Goal: Task Accomplishment & Management: Manage account settings

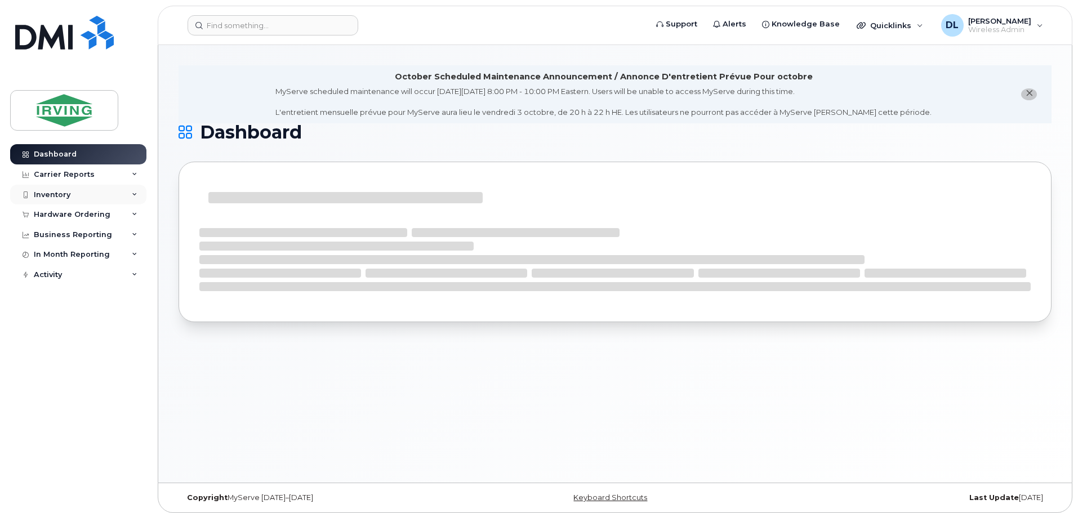
click at [44, 195] on div "Inventory" at bounding box center [52, 194] width 37 height 9
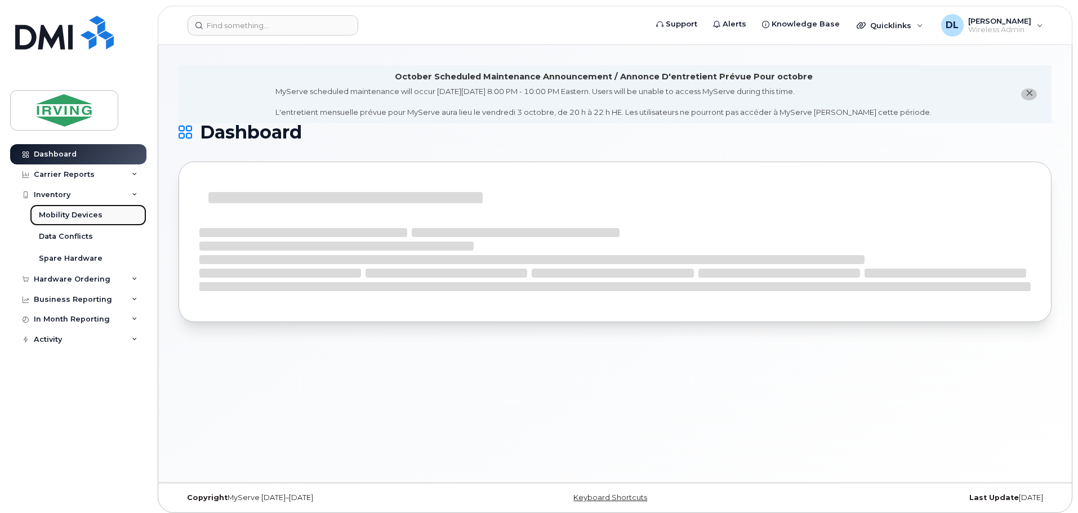
click at [58, 212] on div "Mobility Devices" at bounding box center [71, 215] width 64 height 10
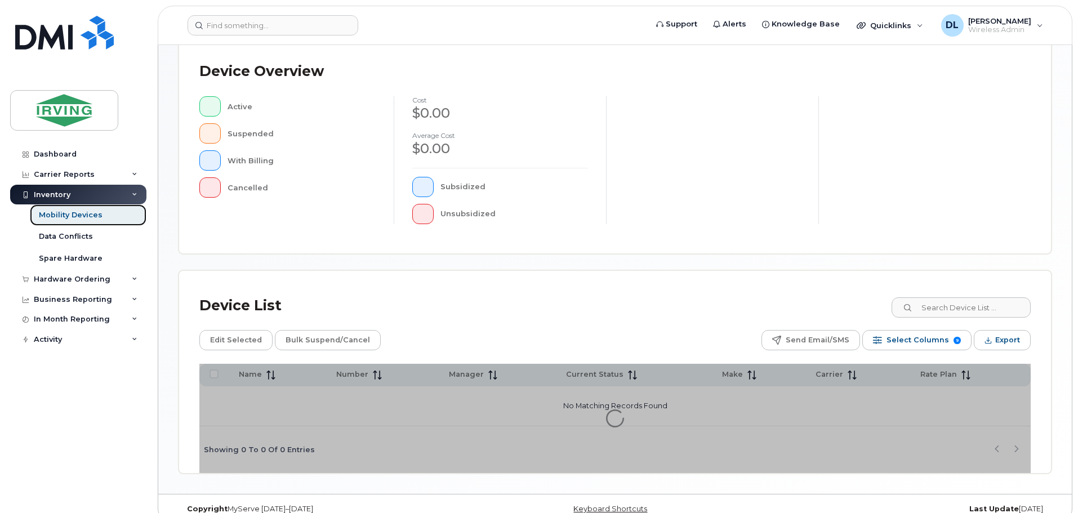
scroll to position [261, 0]
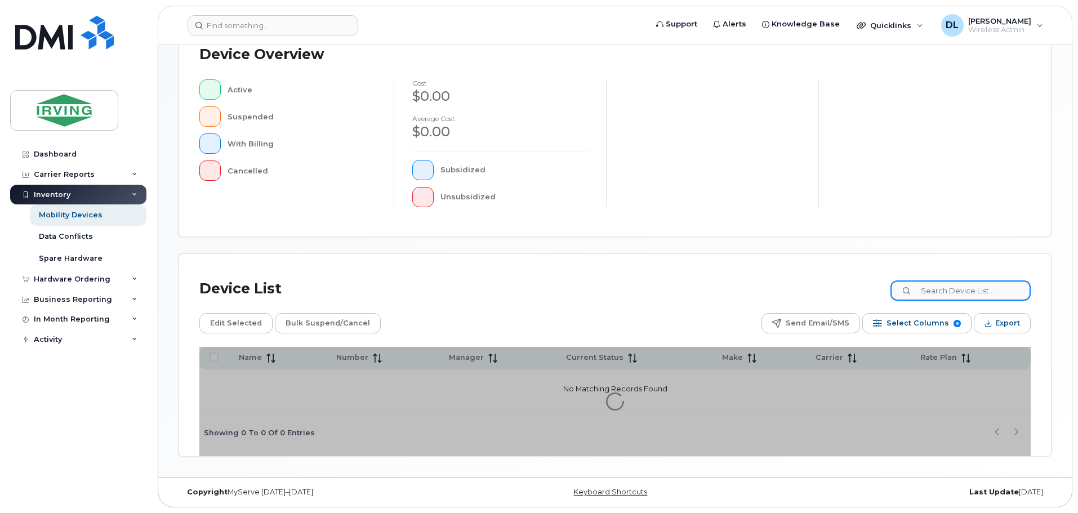
click at [982, 295] on input at bounding box center [960, 290] width 140 height 20
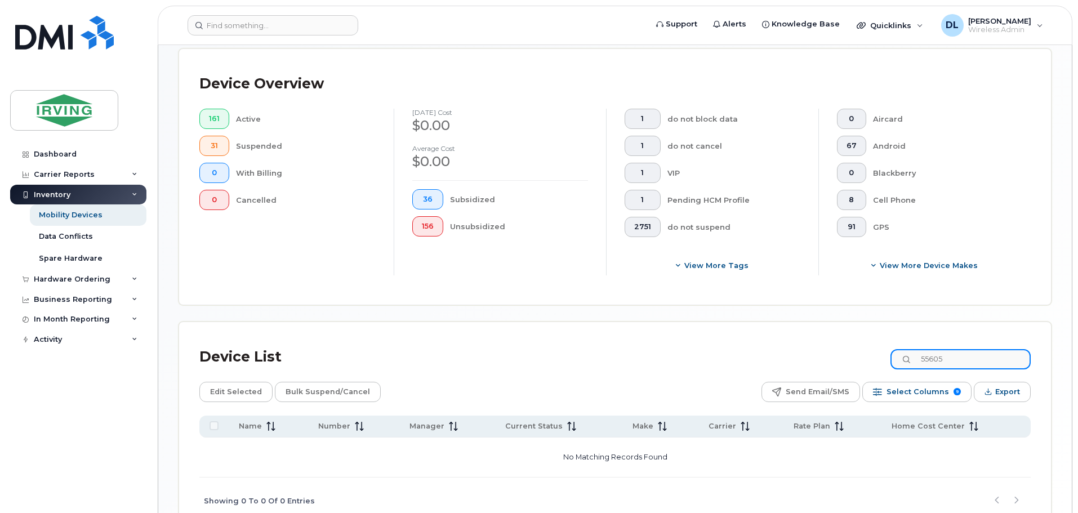
drag, startPoint x: 973, startPoint y: 351, endPoint x: 886, endPoint y: 347, distance: 86.8
click at [886, 347] on div "Device List 55605" at bounding box center [614, 356] width 831 height 29
drag, startPoint x: 976, startPoint y: 351, endPoint x: 823, endPoint y: 345, distance: 153.3
click at [825, 347] on div "Device List 354879" at bounding box center [614, 356] width 831 height 29
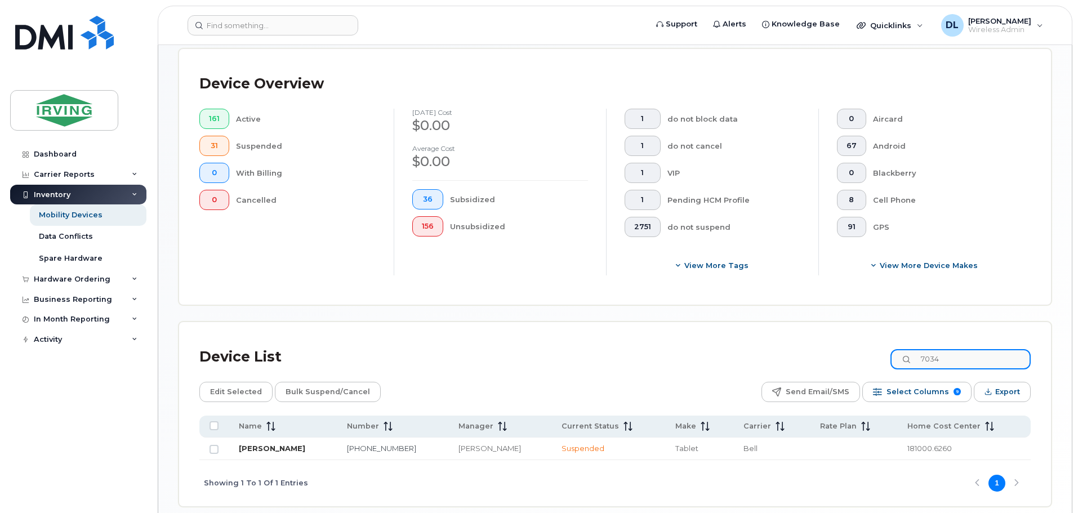
type input "7034"
click at [273, 444] on link "[PERSON_NAME]" at bounding box center [272, 448] width 66 height 9
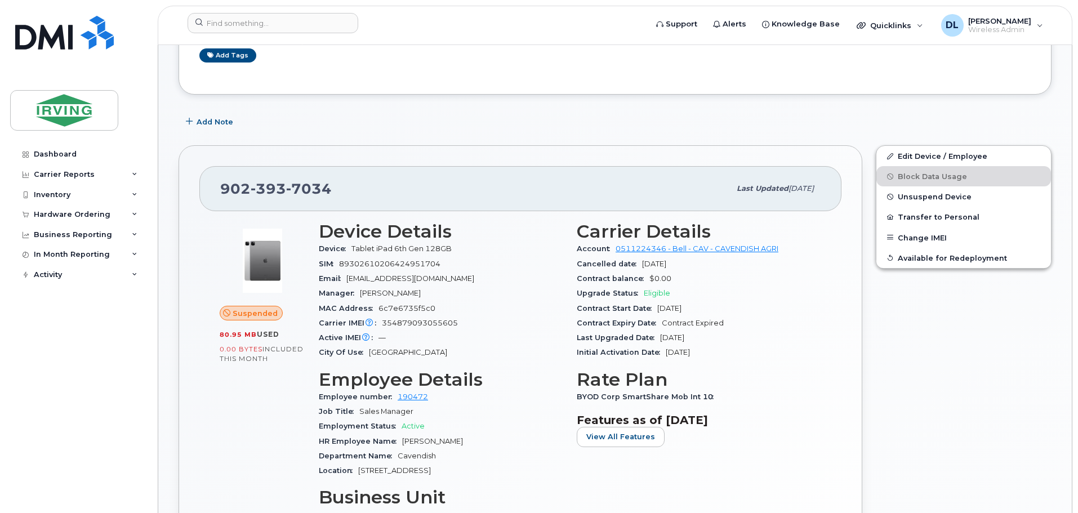
scroll to position [338, 0]
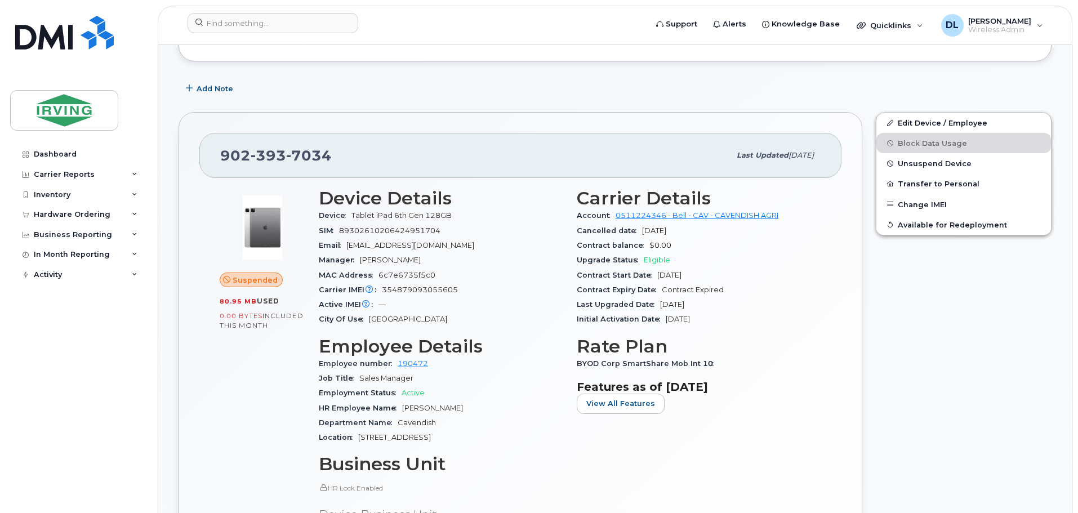
click at [255, 280] on span "Suspended" at bounding box center [255, 280] width 45 height 11
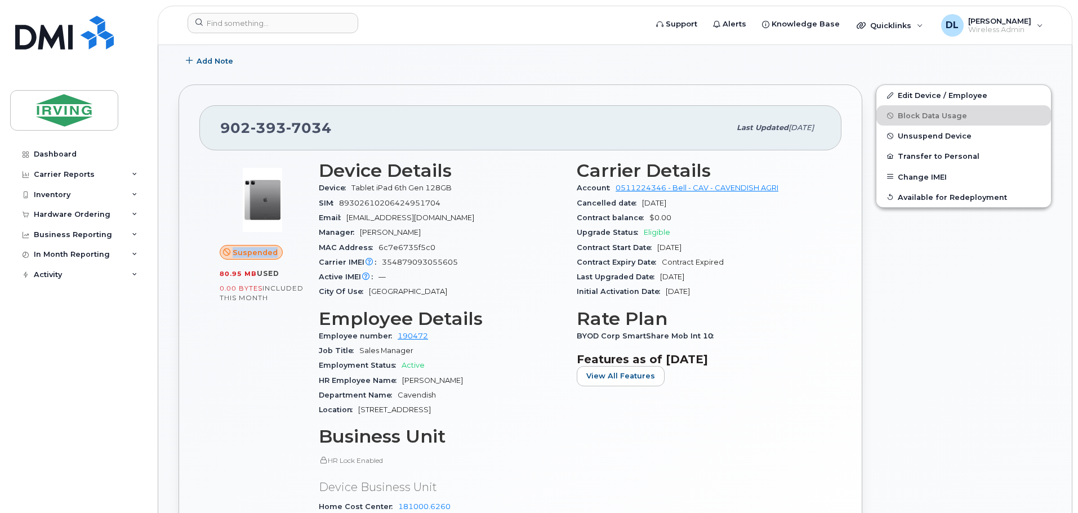
scroll to position [282, 0]
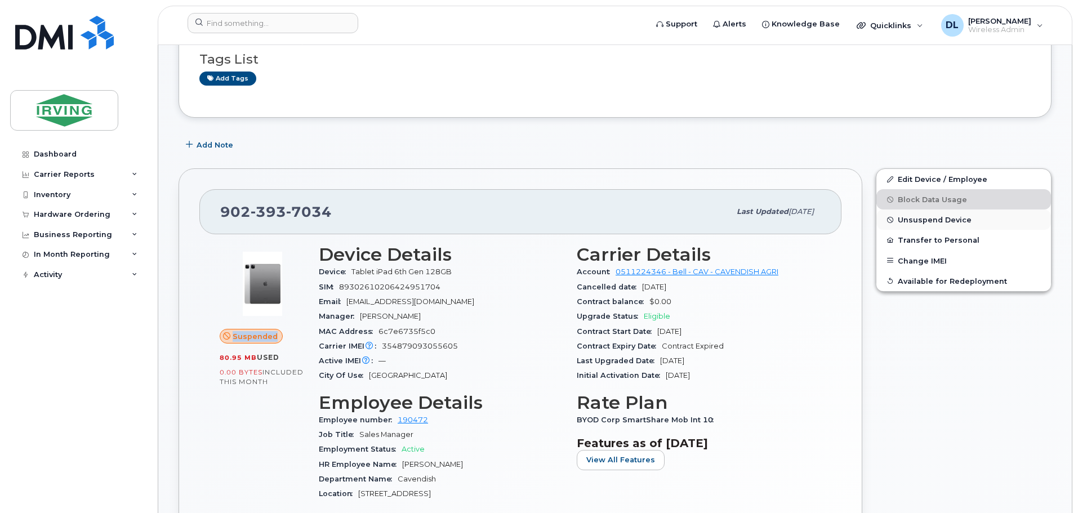
click at [920, 217] on span "Unsuspend Device" at bounding box center [935, 220] width 74 height 8
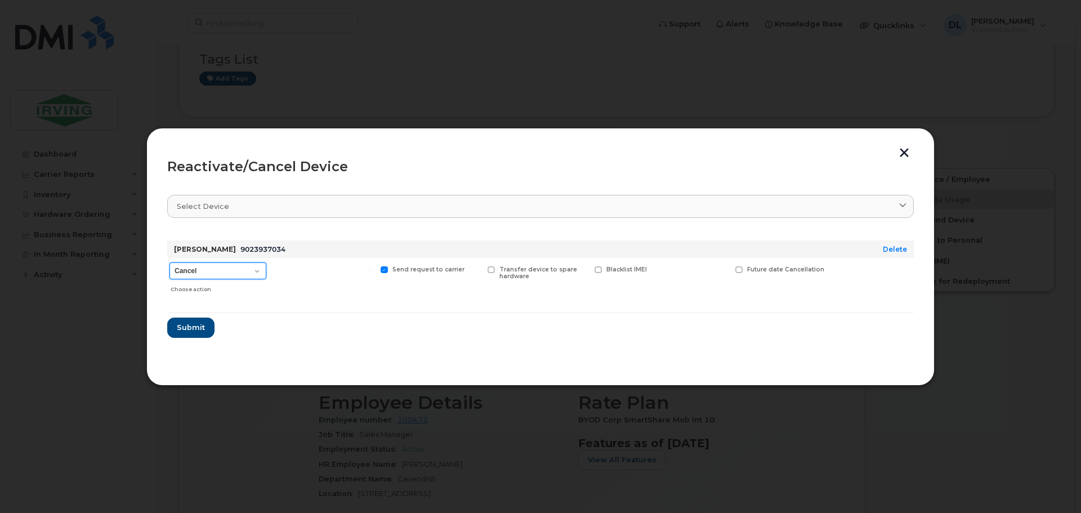
click at [209, 272] on select "Cancel Suspend - Extend Suspension Reactivate" at bounding box center [218, 270] width 97 height 17
select select "[object Object]"
click at [170, 262] on select "Cancel Suspend - Extend Suspension Reactivate" at bounding box center [218, 270] width 97 height 17
drag, startPoint x: 184, startPoint y: 327, endPoint x: 341, endPoint y: 286, distance: 162.8
click at [348, 327] on form "[PERSON_NAME] 9023937034 Delete Cancel Suspend - Extend Suspension Reactivate C…" at bounding box center [540, 284] width 747 height 106
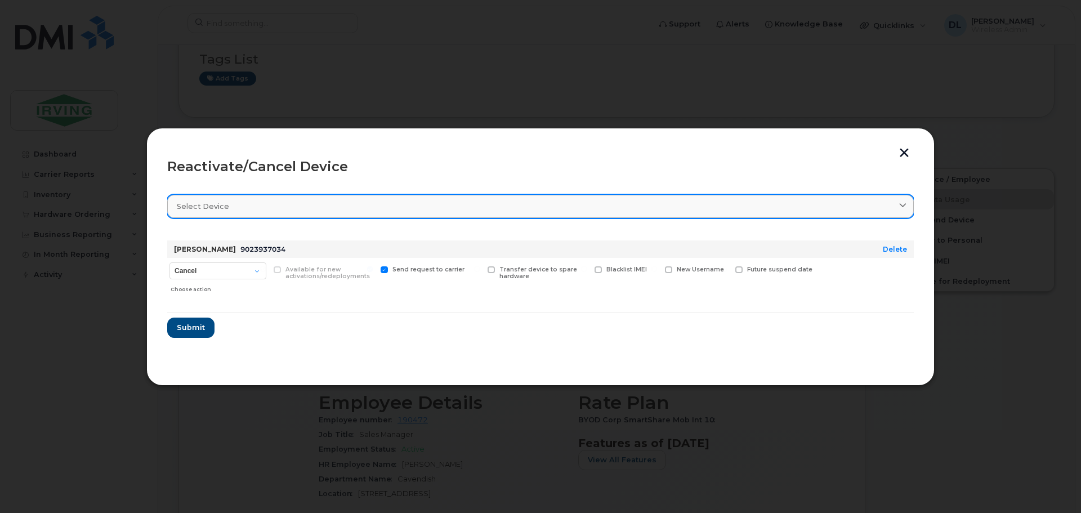
click at [261, 199] on link "Select device" at bounding box center [540, 206] width 747 height 23
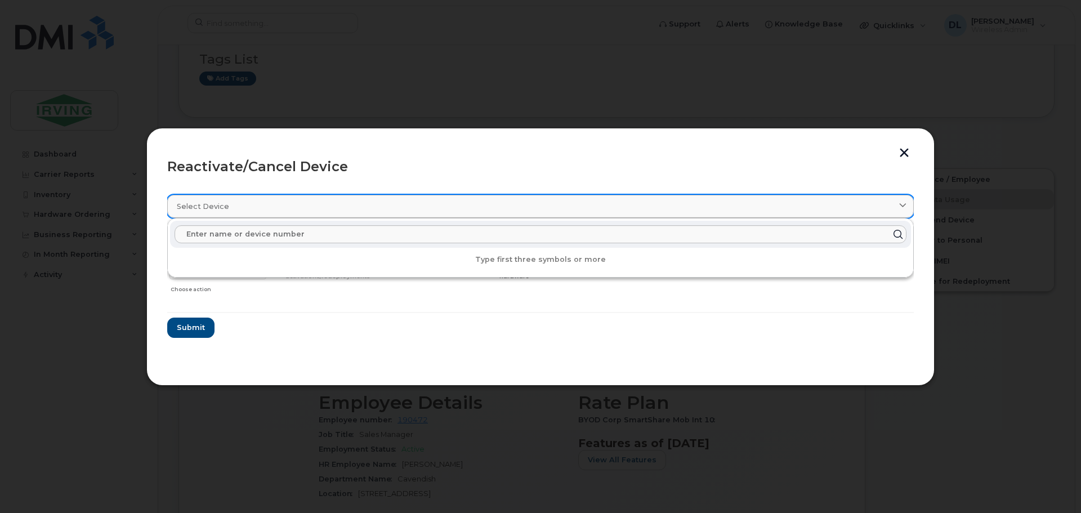
click at [261, 201] on div "Select device" at bounding box center [541, 206] width 728 height 11
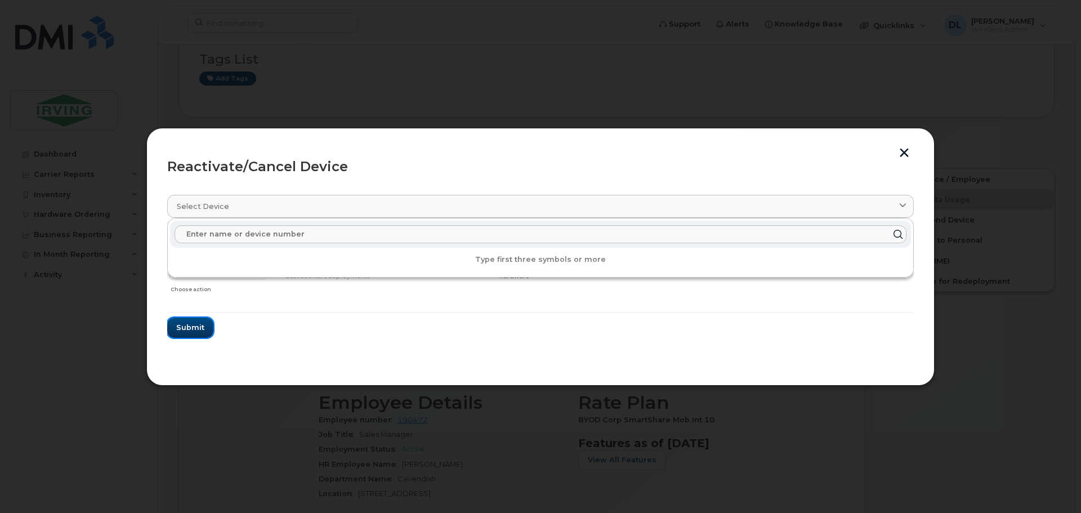
click at [198, 324] on span "Submit" at bounding box center [190, 327] width 28 height 11
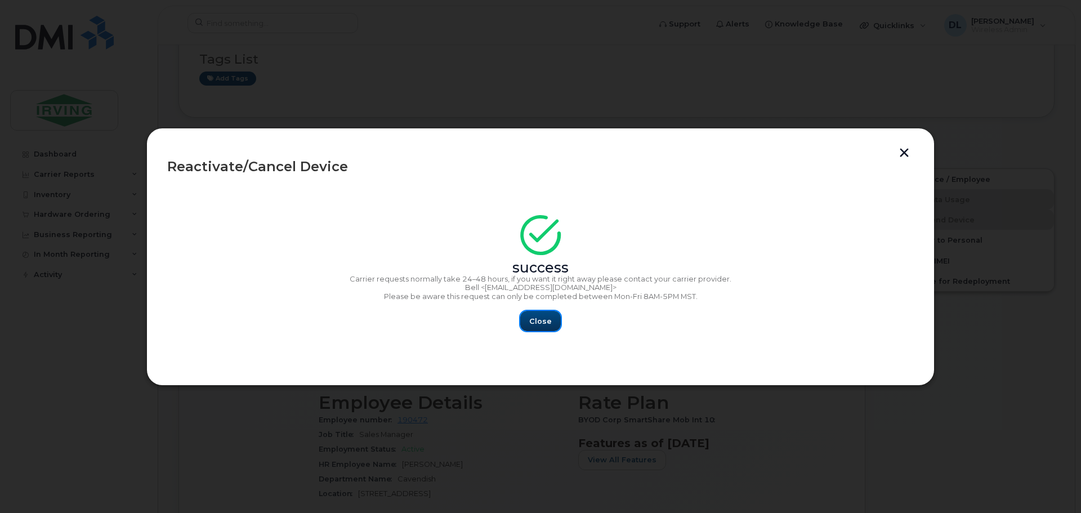
click at [541, 321] on span "Close" at bounding box center [540, 321] width 23 height 11
